Goal: Information Seeking & Learning: Understand process/instructions

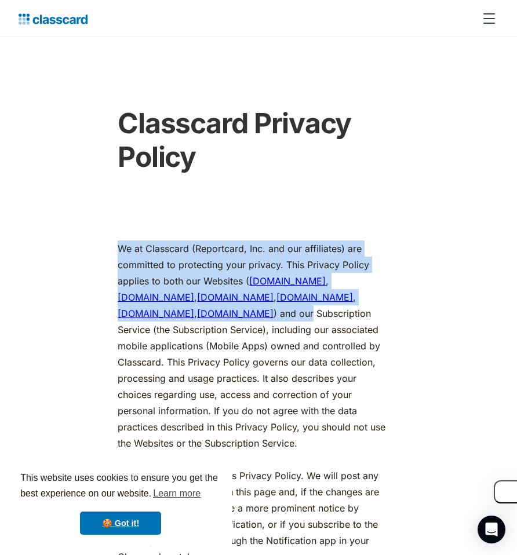
drag, startPoint x: 111, startPoint y: 249, endPoint x: 250, endPoint y: 324, distance: 158.2
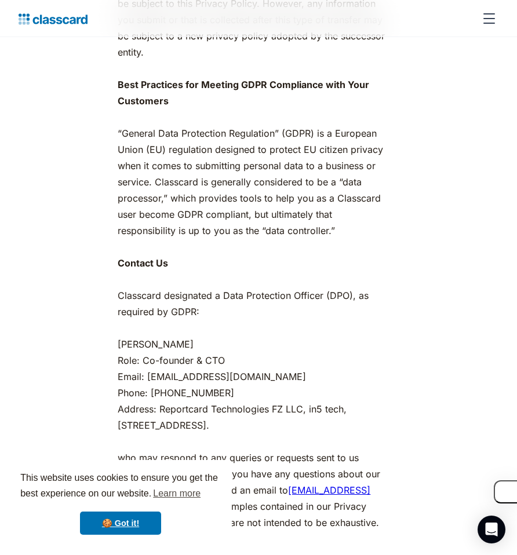
scroll to position [7680, 0]
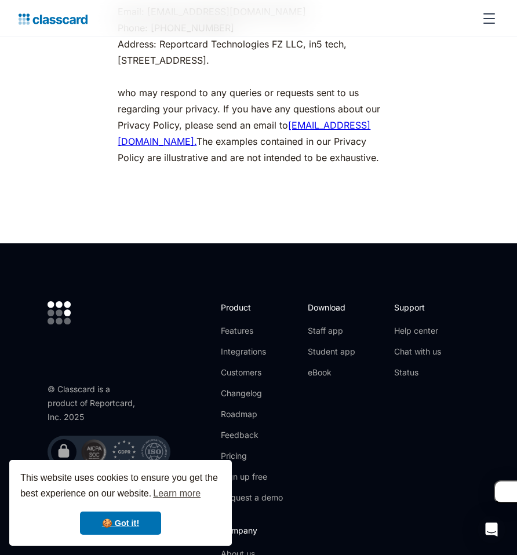
copy div "We at Classcard (Reportcard, Inc. and our affiliates) are committed to protecti…"
